Goal: Information Seeking & Learning: Learn about a topic

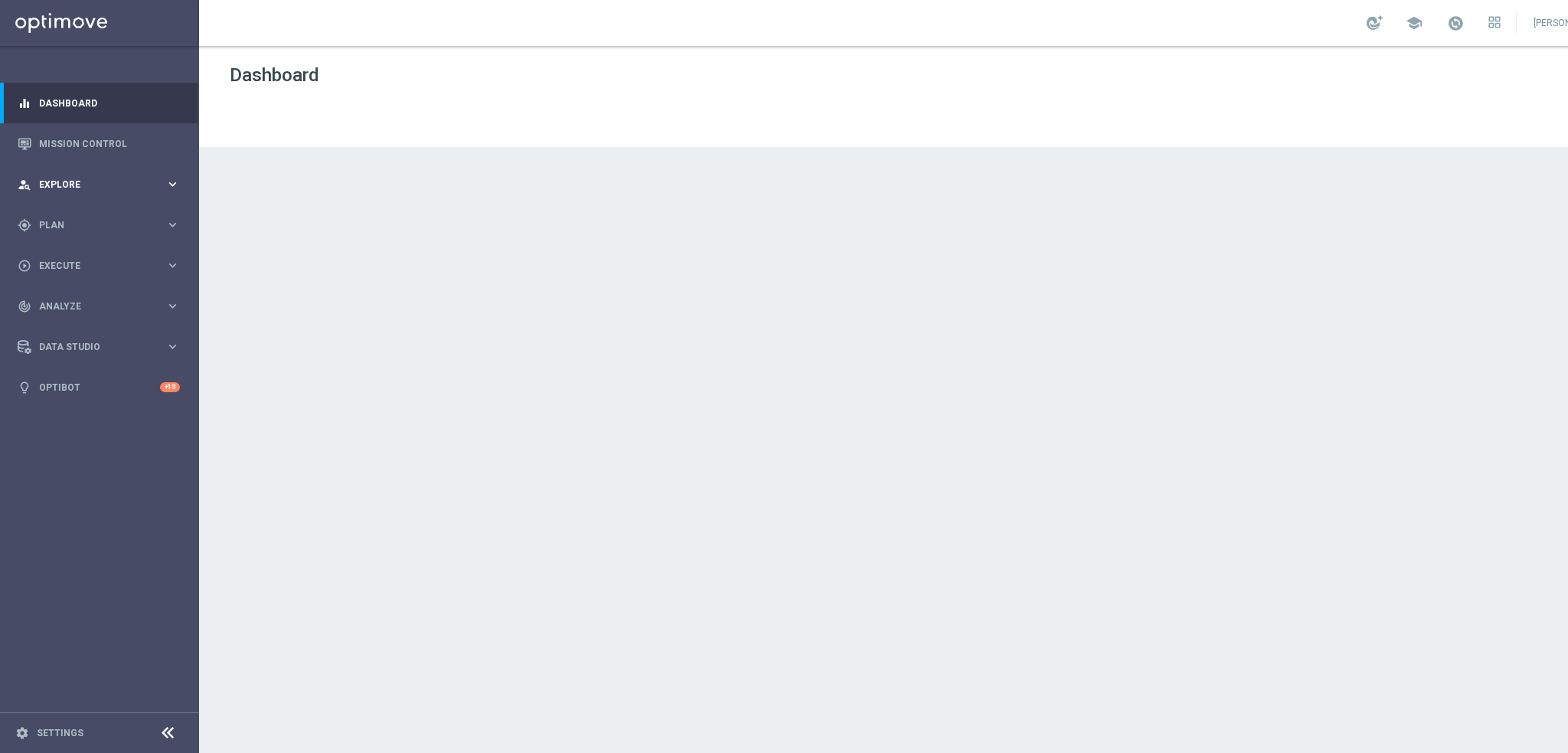
click at [65, 176] on div "person_search Explore keyboard_arrow_right" at bounding box center [99, 184] width 198 height 40
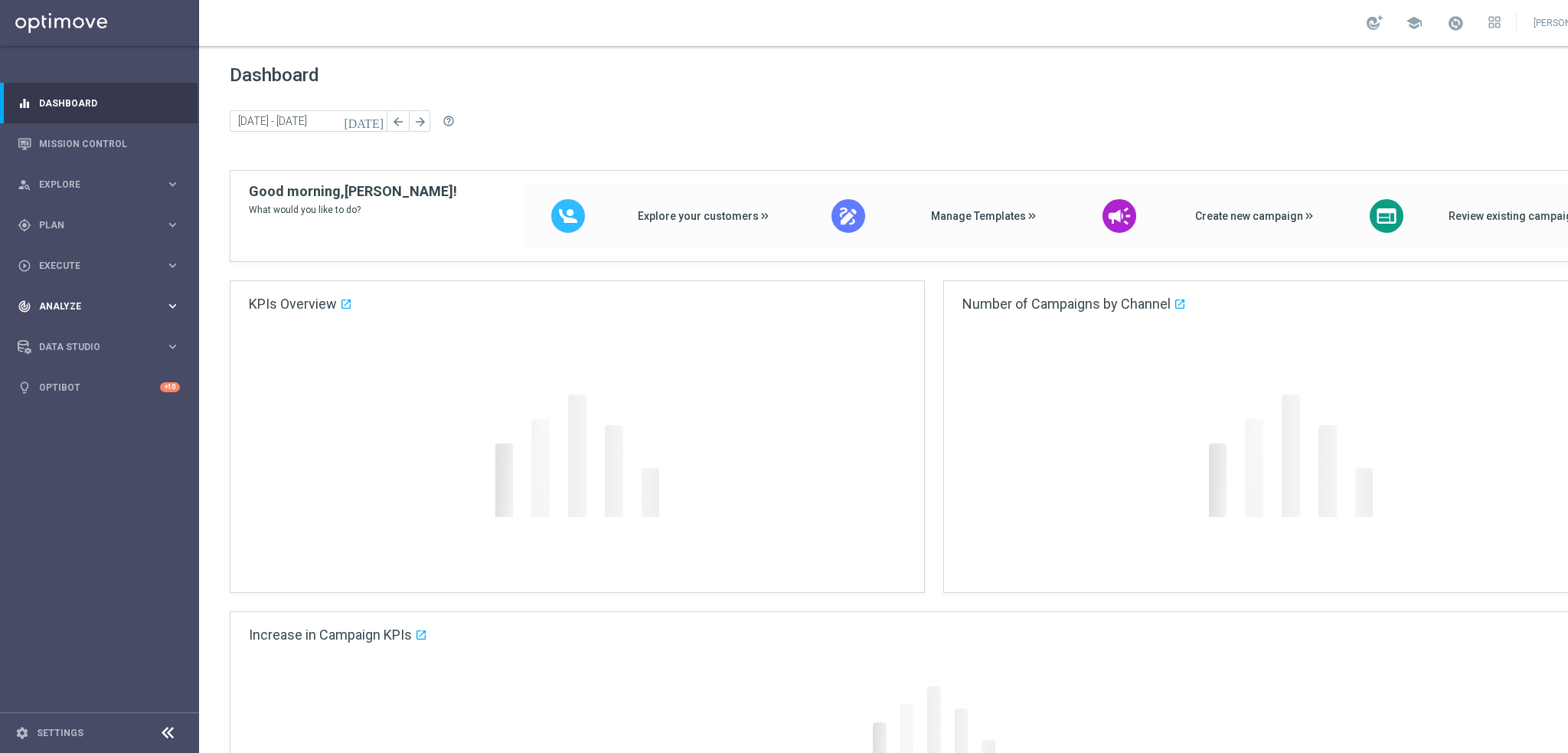
click at [70, 316] on div "track_changes Analyze keyboard_arrow_right" at bounding box center [99, 306] width 198 height 40
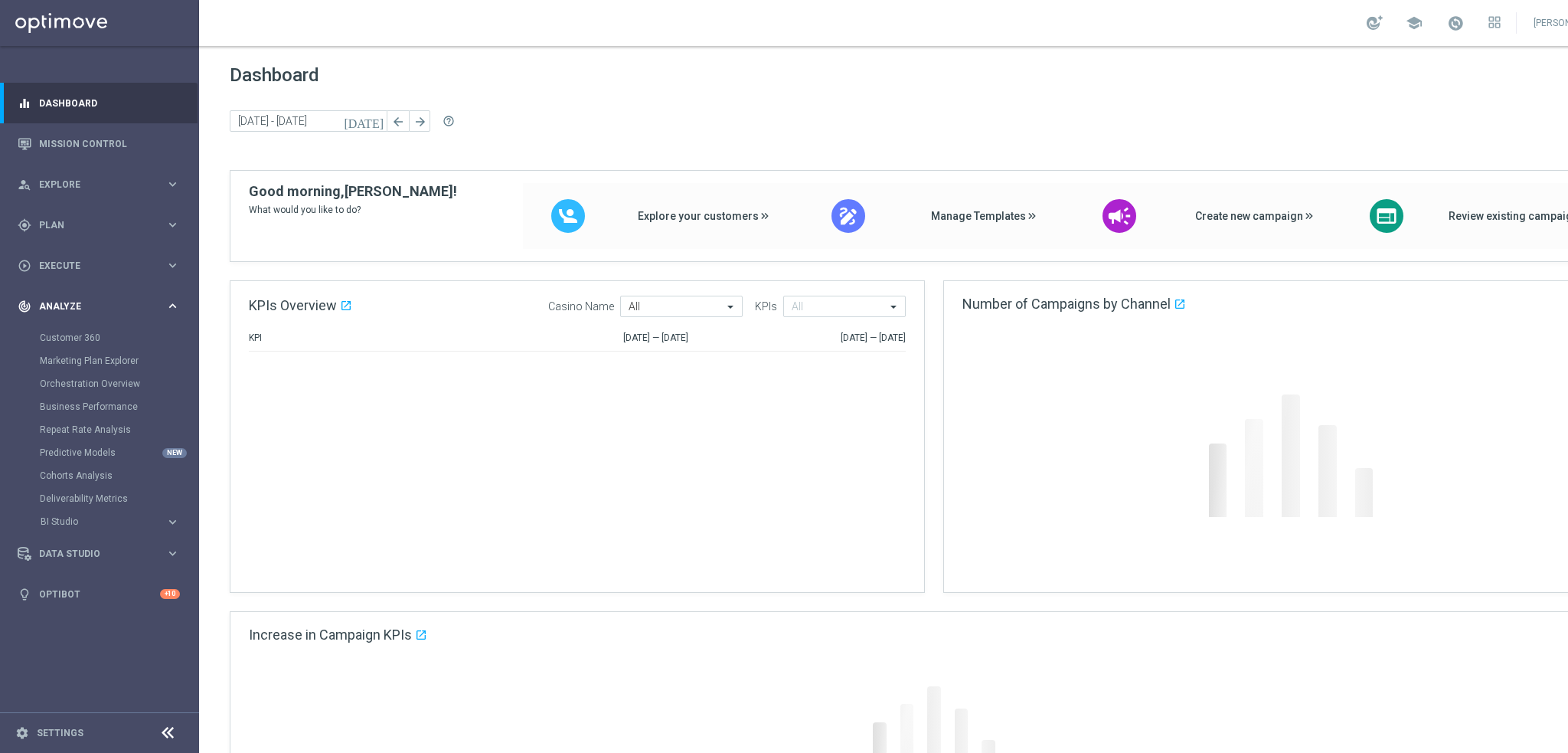
click at [73, 305] on span "Analyze" at bounding box center [102, 306] width 126 height 9
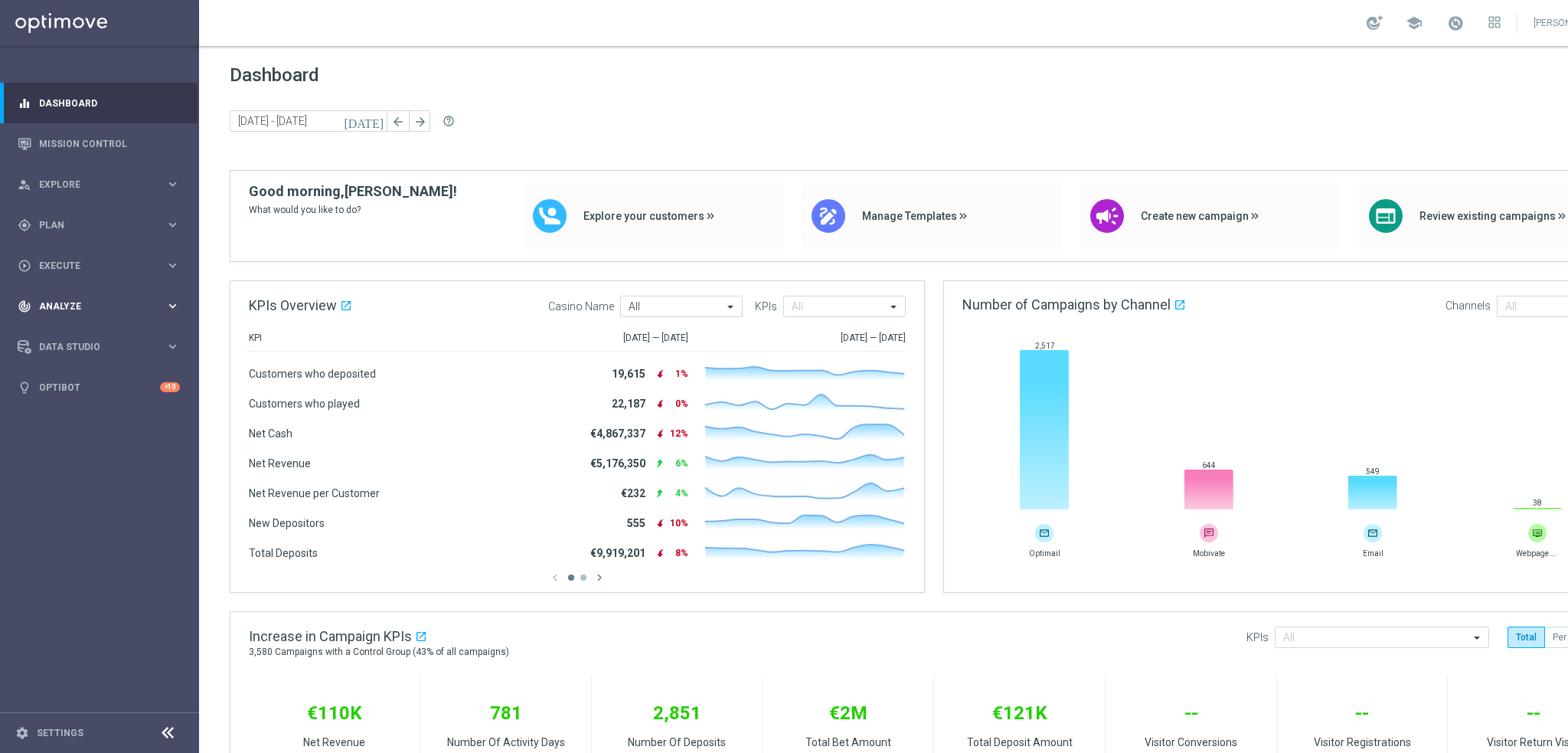
click at [81, 308] on span "Analyze" at bounding box center [102, 306] width 126 height 9
click at [80, 339] on link "Customer 360" at bounding box center [99, 338] width 119 height 12
